Goal: Task Accomplishment & Management: Manage account settings

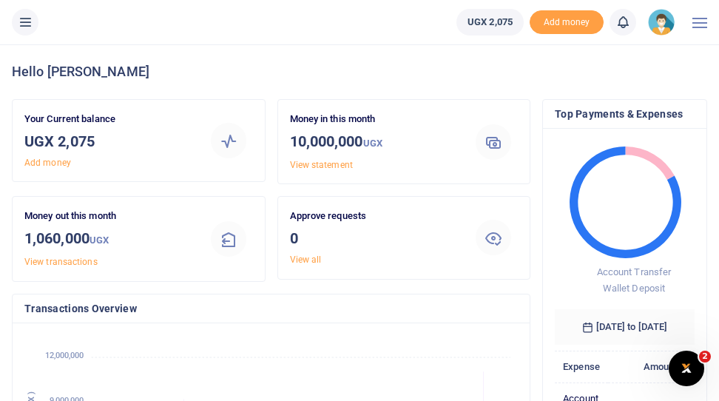
click at [700, 25] on div at bounding box center [699, 22] width 15 height 44
click at [665, 30] on img at bounding box center [661, 22] width 27 height 27
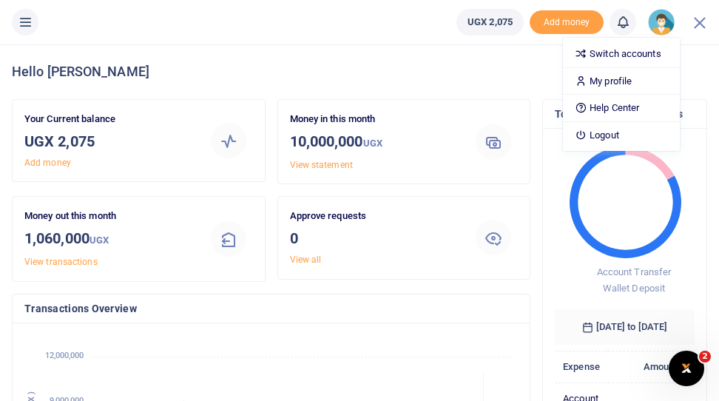
click at [485, 79] on h4 "Hello [PERSON_NAME]" at bounding box center [359, 72] width 695 height 16
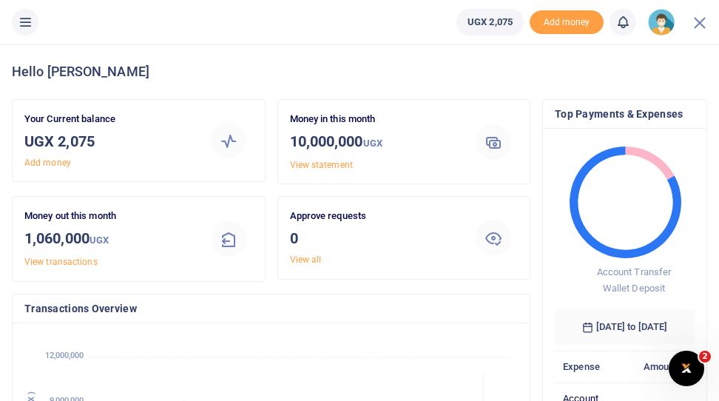
click at [660, 26] on img at bounding box center [661, 22] width 27 height 27
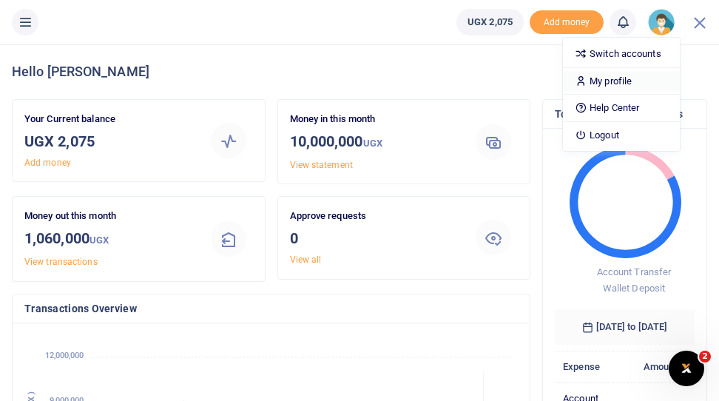
click at [609, 82] on link "My profile" at bounding box center [621, 81] width 117 height 21
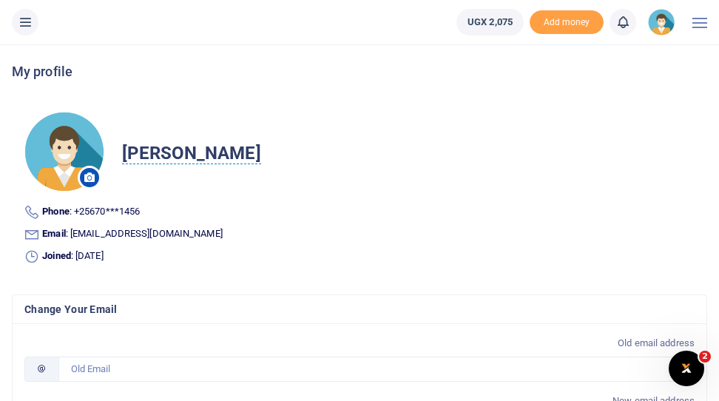
click at [664, 23] on img at bounding box center [661, 22] width 27 height 27
click at [600, 83] on link "My profile" at bounding box center [621, 81] width 117 height 21
click at [659, 23] on img at bounding box center [661, 22] width 27 height 27
click at [624, 55] on link "Switch accounts" at bounding box center [621, 54] width 117 height 21
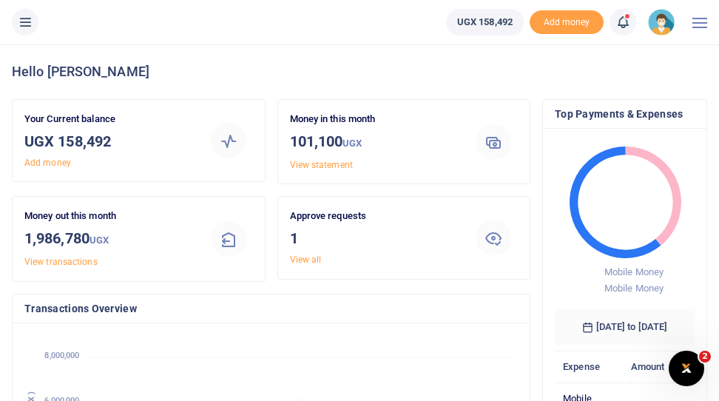
click at [303, 260] on link "View all" at bounding box center [306, 259] width 32 height 10
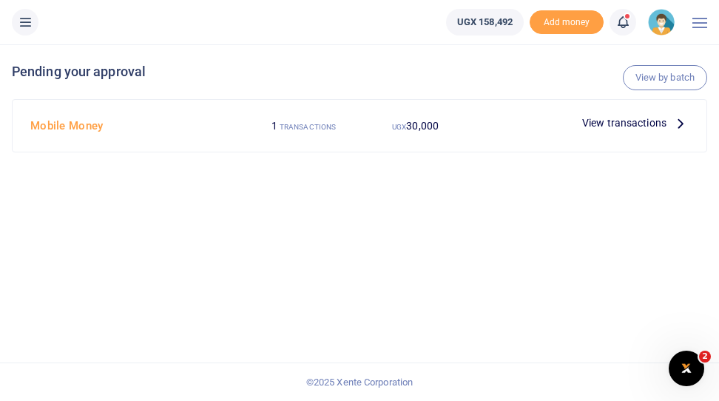
click at [640, 126] on span "View transactions" at bounding box center [624, 123] width 84 height 16
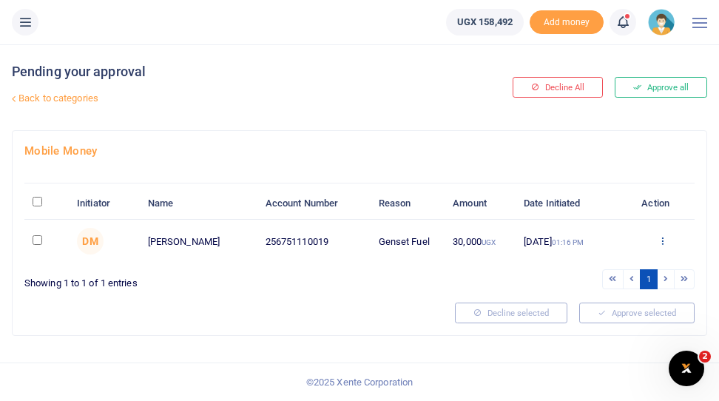
click at [664, 243] on icon at bounding box center [663, 240] width 10 height 10
click at [36, 203] on input "\a \a : activate to sort column descending" at bounding box center [38, 202] width 10 height 10
checkbox input "true"
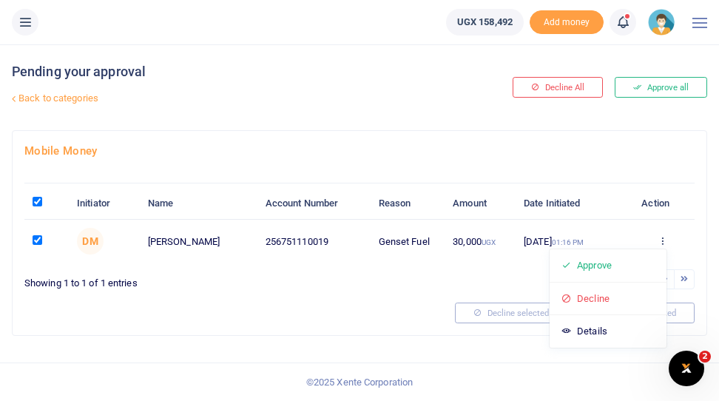
checkbox input "true"
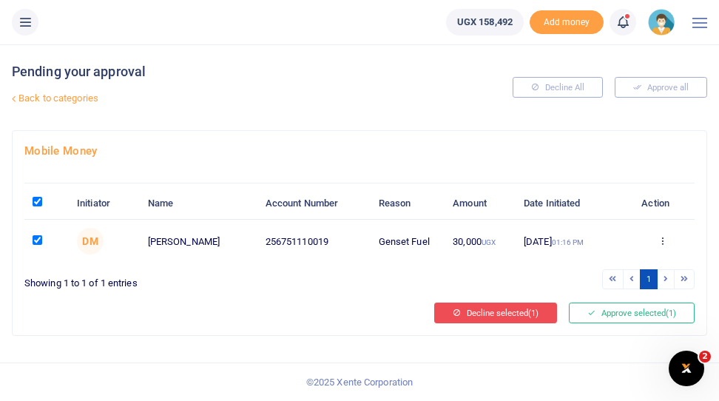
click at [496, 319] on button "Decline selected (1)" at bounding box center [495, 313] width 123 height 21
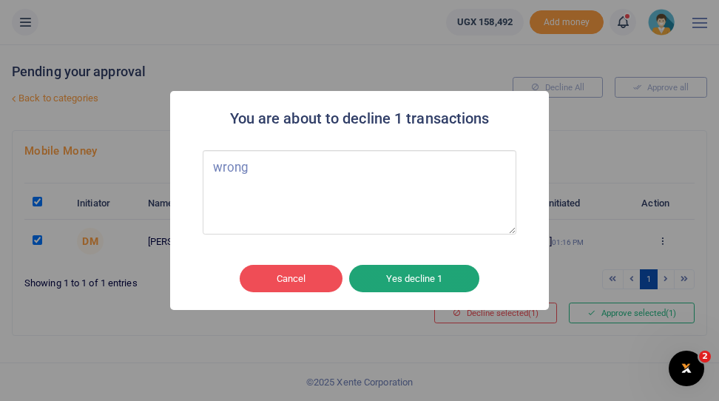
type textarea "wrong"
click at [421, 280] on button "Yes decline 1" at bounding box center [414, 279] width 130 height 28
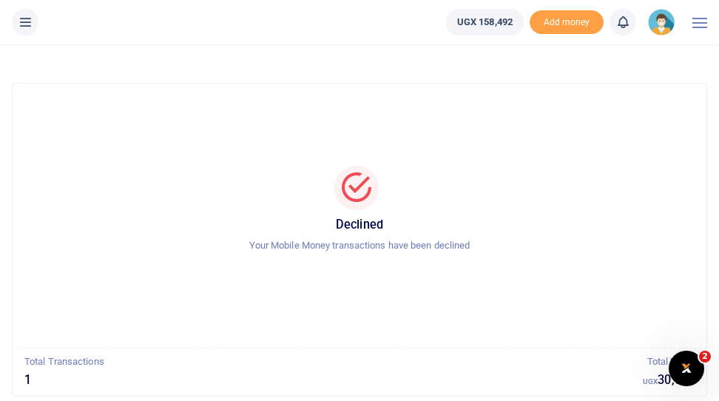
click at [26, 25] on icon at bounding box center [25, 22] width 15 height 16
